Goal: Information Seeking & Learning: Find specific fact

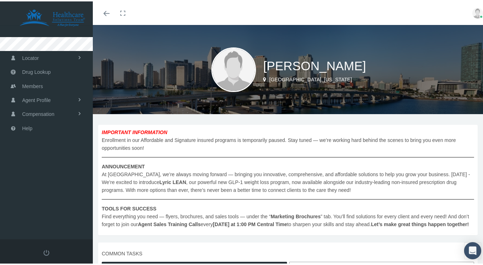
scroll to position [71, 0]
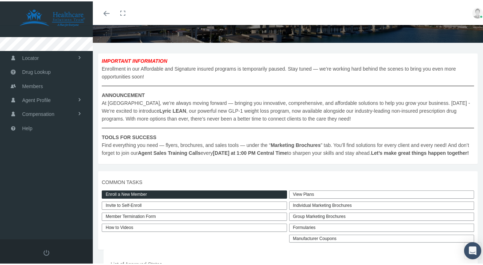
click at [312, 198] on link "View Plans" at bounding box center [381, 193] width 185 height 8
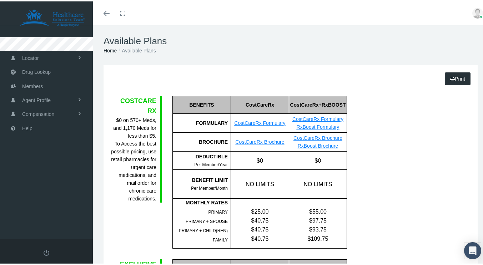
click at [470, 253] on icon "Open Intercom Messenger" at bounding box center [473, 249] width 8 height 9
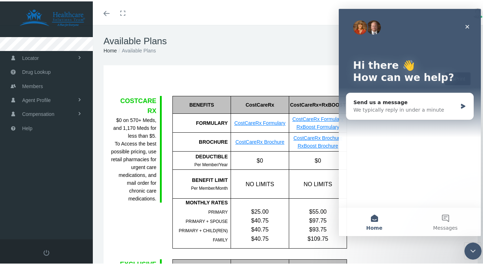
click at [422, 108] on div "We typically reply in under a minute" at bounding box center [406, 110] width 104 height 8
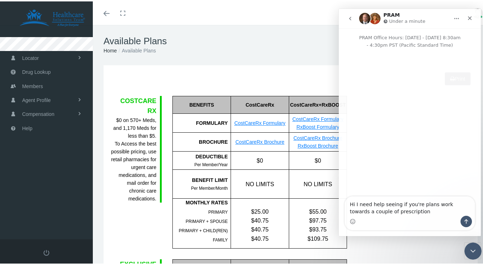
type textarea "Hi I need help seeing if you're plans work towards a couple of prescriptions"
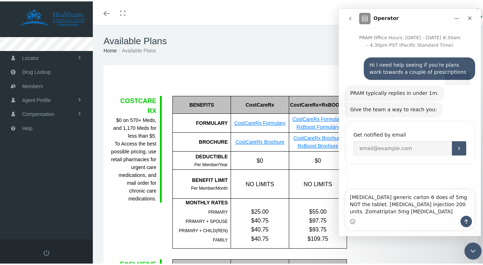
type textarea "[MEDICAL_DATA] generic carton 6 does of 5mg NOT the tablet. [MEDICAL_DATA] inje…"
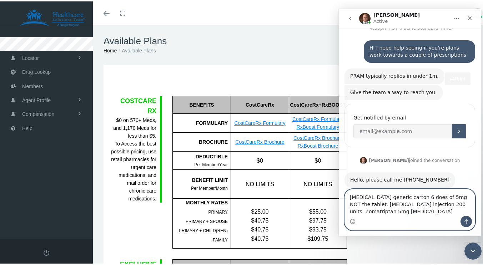
scroll to position [31, 0]
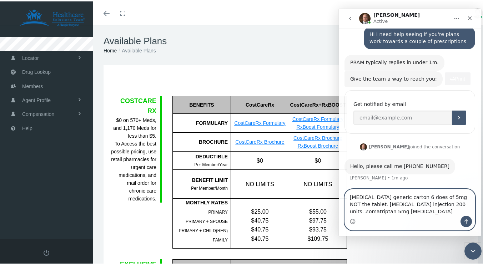
drag, startPoint x: 420, startPoint y: 212, endPoint x: 350, endPoint y: 195, distance: 72.3
click at [350, 195] on textarea "[MEDICAL_DATA] generic carton 6 does of 5mg NOT the tablet. [MEDICAL_DATA] inje…" at bounding box center [410, 203] width 130 height 26
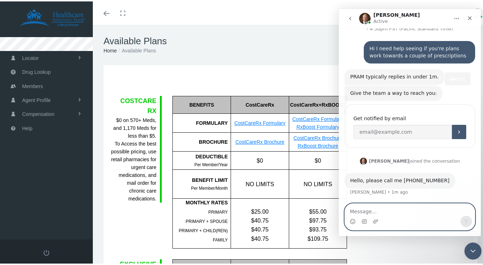
scroll to position [16, 0]
click at [471, 17] on icon "Close" at bounding box center [470, 18] width 4 height 4
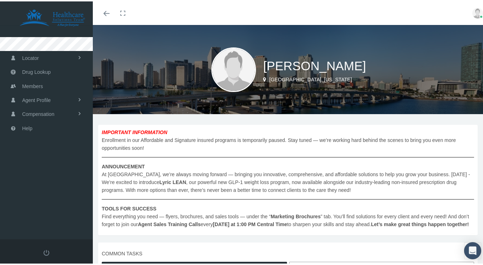
scroll to position [107, 0]
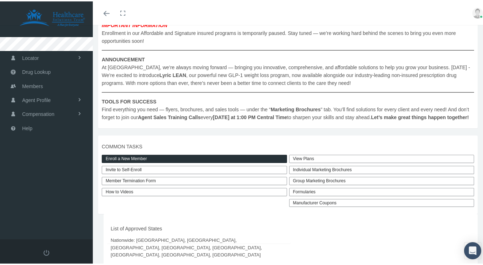
click at [326, 162] on link "View Plans" at bounding box center [381, 158] width 185 height 8
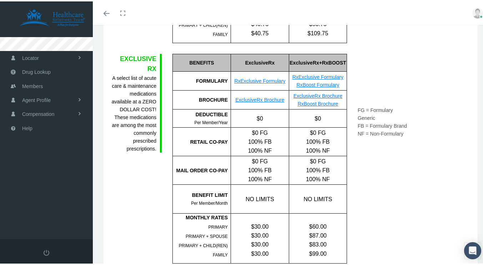
scroll to position [214, 0]
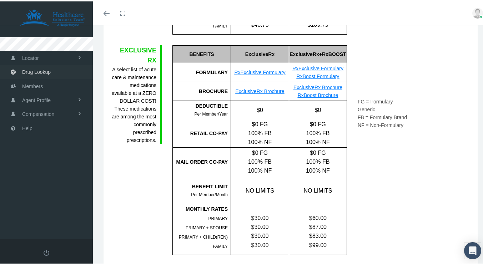
click at [53, 72] on link "Drug Lookup" at bounding box center [46, 71] width 93 height 14
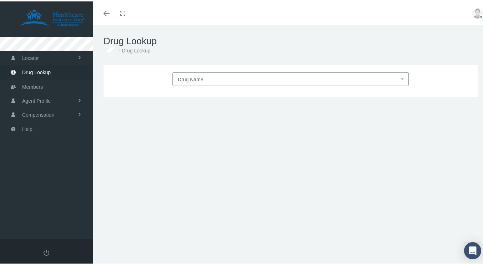
click at [205, 76] on span "Drug Name" at bounding box center [288, 78] width 221 height 9
type input "brezt"
type input "30"
select select "Breztri Aerosphere"
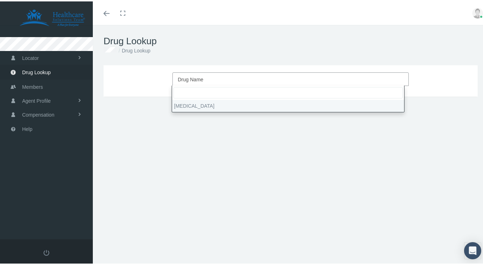
select select "Aerosol"
select select "160-9-4.8 MCG/ACT"
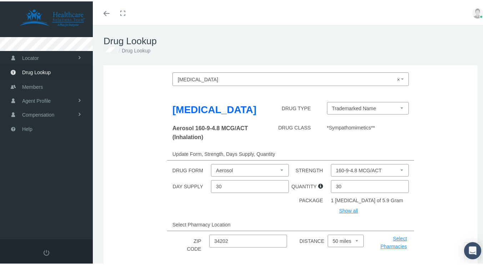
scroll to position [36, 0]
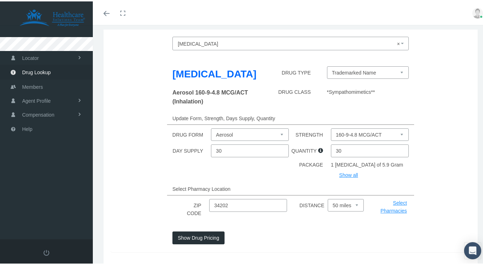
click at [248, 140] on select "Aerosol" at bounding box center [250, 133] width 78 height 13
click at [331, 140] on select "160-9-4.8 MCG/ACT" at bounding box center [370, 133] width 78 height 13
click at [350, 74] on select "Trademarked Name" at bounding box center [368, 71] width 82 height 13
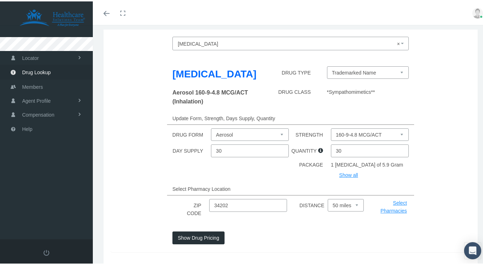
click at [350, 74] on select "Trademarked Name" at bounding box center [368, 71] width 82 height 13
click at [217, 243] on button "Show Drug Pricing" at bounding box center [199, 236] width 52 height 13
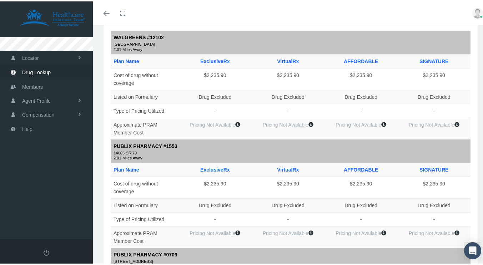
scroll to position [0, 0]
